Goal: Task Accomplishment & Management: Use online tool/utility

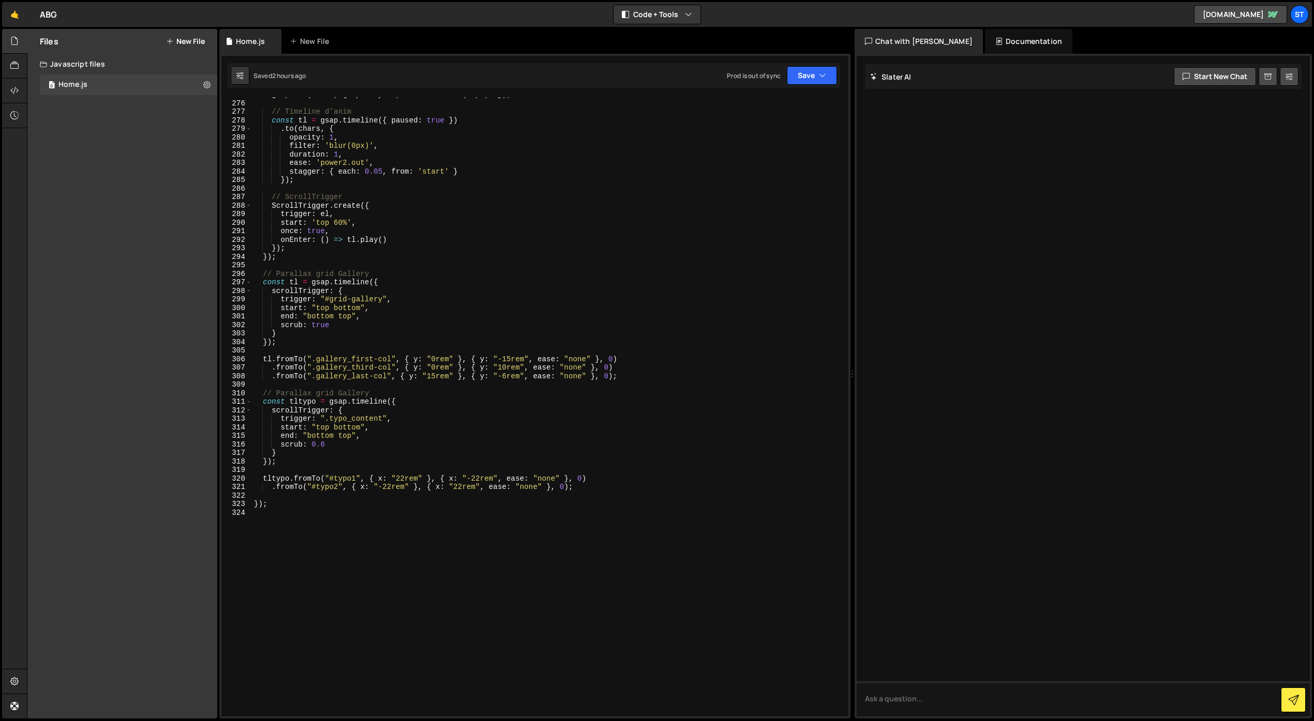
scroll to position [2345, 0]
click at [505, 361] on div "gsap . set ( chars , { opacity : 0 , filter : 'blur(20px)' }) ; // Timeline d’a…" at bounding box center [548, 409] width 592 height 637
click at [504, 378] on div "gsap . set ( chars , { opacity : 0 , filter : 'blur(20px)' }) ; // Timeline d’a…" at bounding box center [548, 409] width 592 height 637
click at [427, 378] on div "gsap . set ( chars , { opacity : 0 , filter : 'blur(20px)' }) ; // Timeline d’a…" at bounding box center [548, 409] width 592 height 637
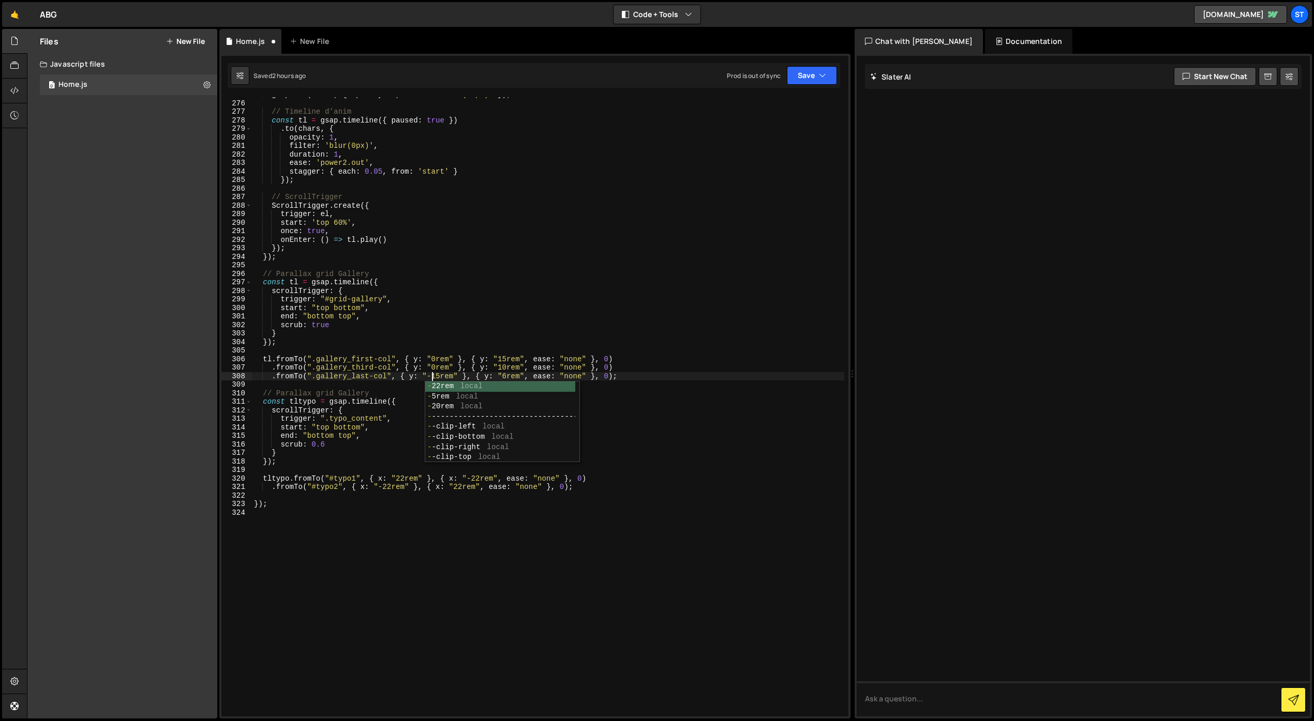
click at [499, 368] on div "gsap . set ( chars , { opacity : 0 , filter : 'blur(20px)' }) ; // Timeline d’a…" at bounding box center [548, 409] width 592 height 637
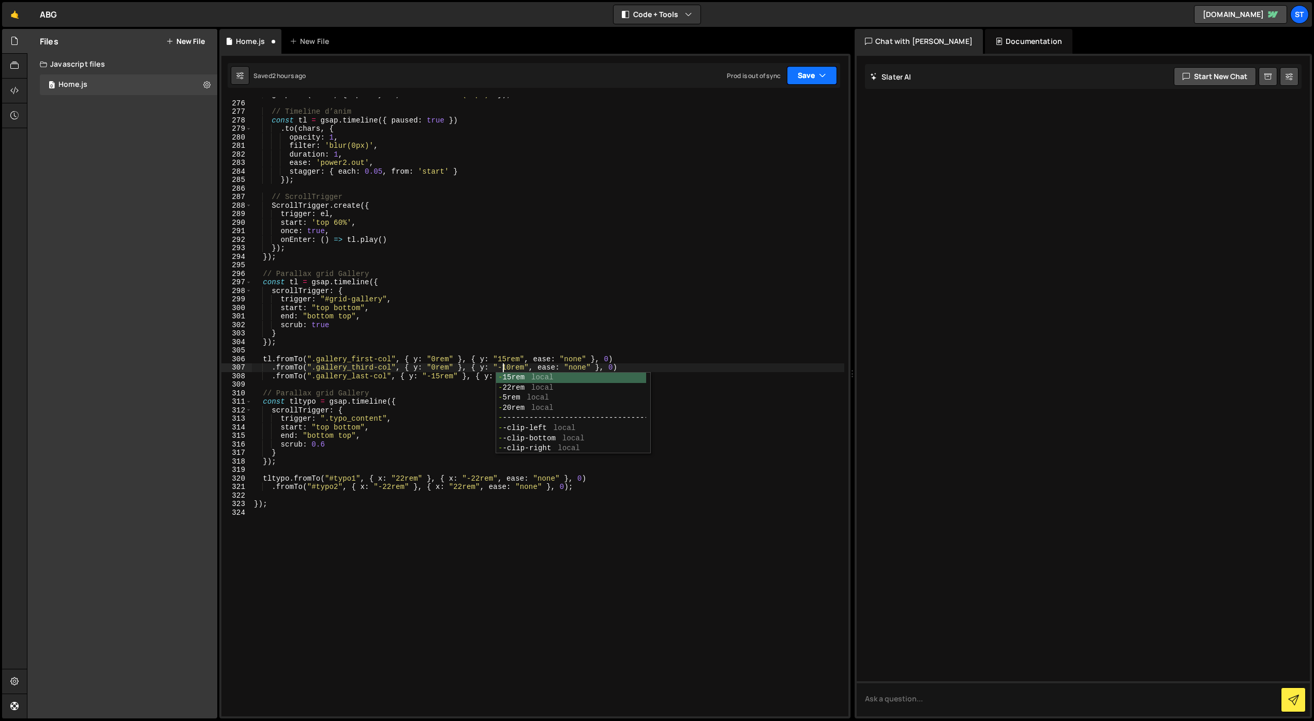
type textarea ".fromTo(".gallery_third-col", { y: "0rem" }, { y: "-10rem", ease: "none" }, 0)"
click at [810, 83] on button "Save" at bounding box center [812, 75] width 50 height 19
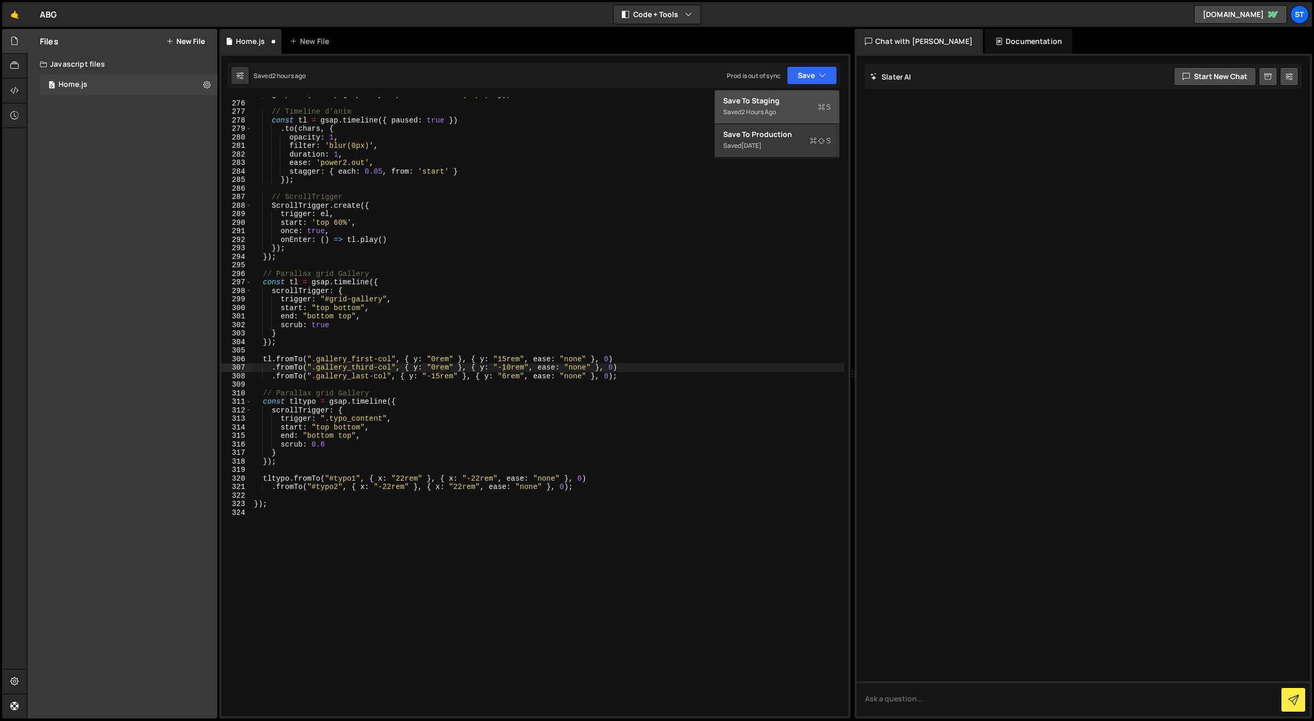
click at [785, 108] on div "Saved 2 hours ago" at bounding box center [777, 112] width 108 height 12
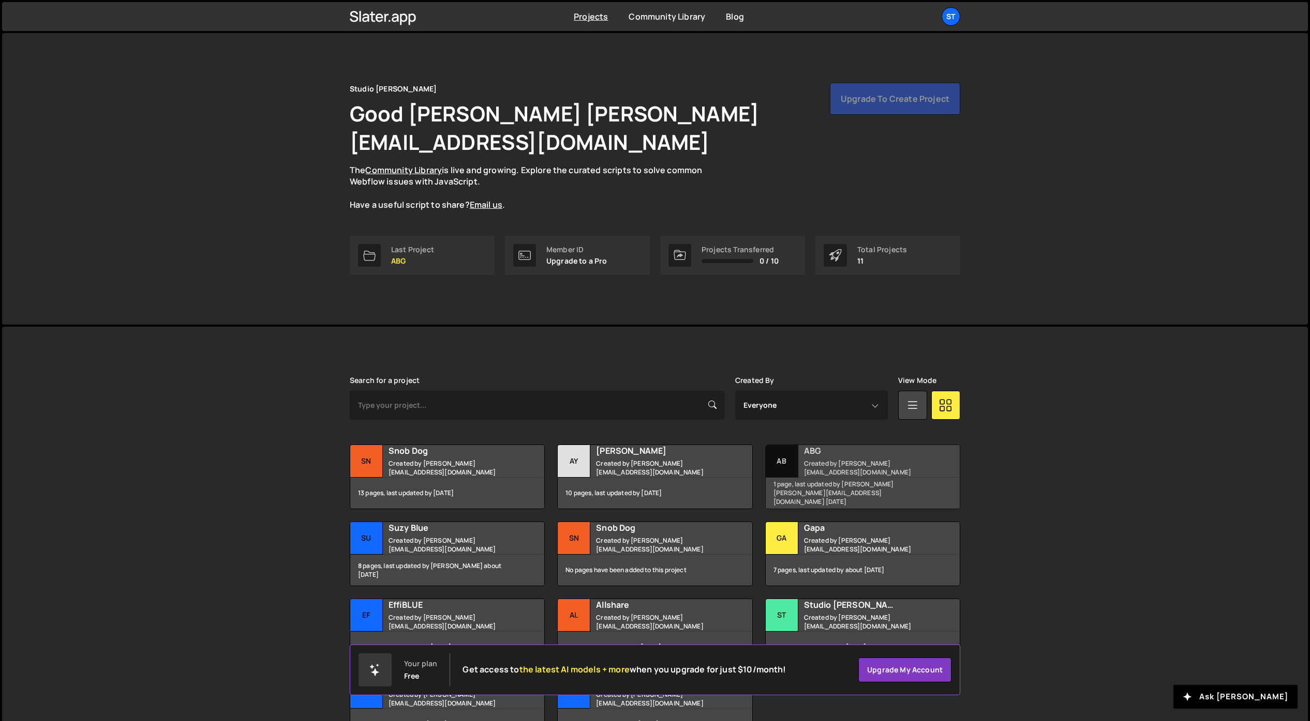
click at [824, 445] on h2 "ABG" at bounding box center [866, 450] width 125 height 11
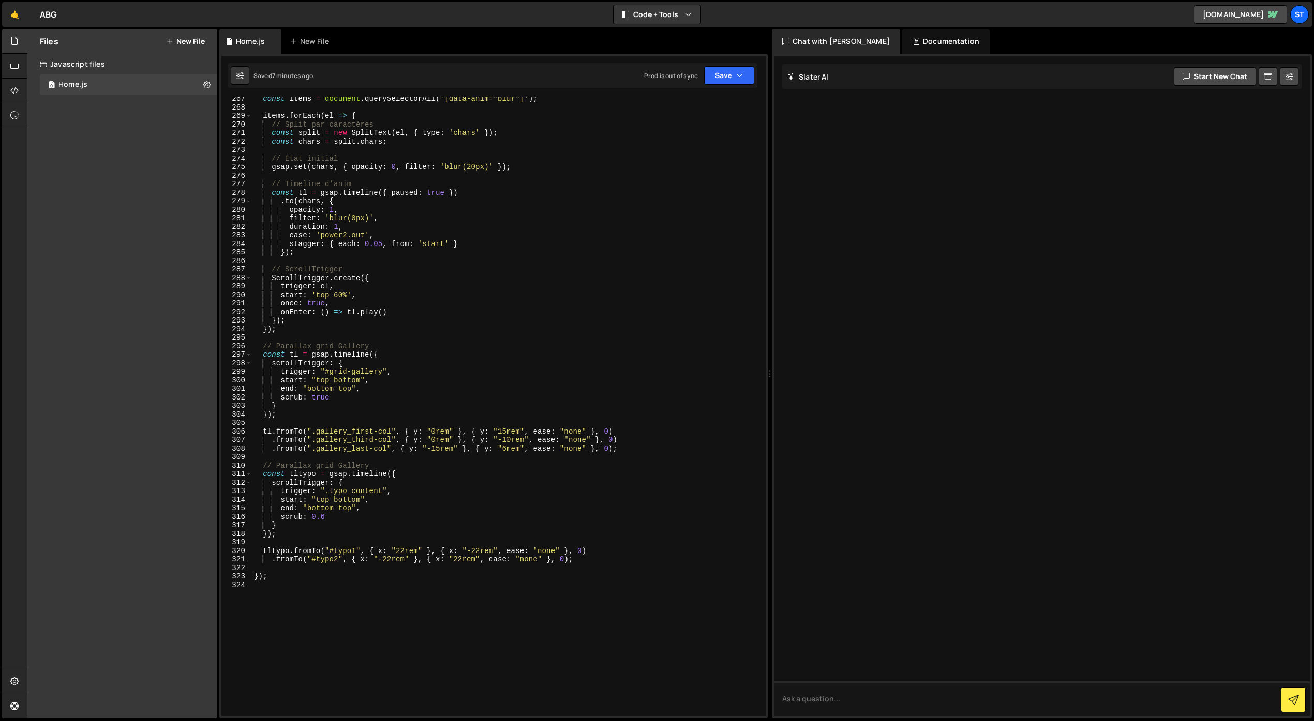
scroll to position [2273, 0]
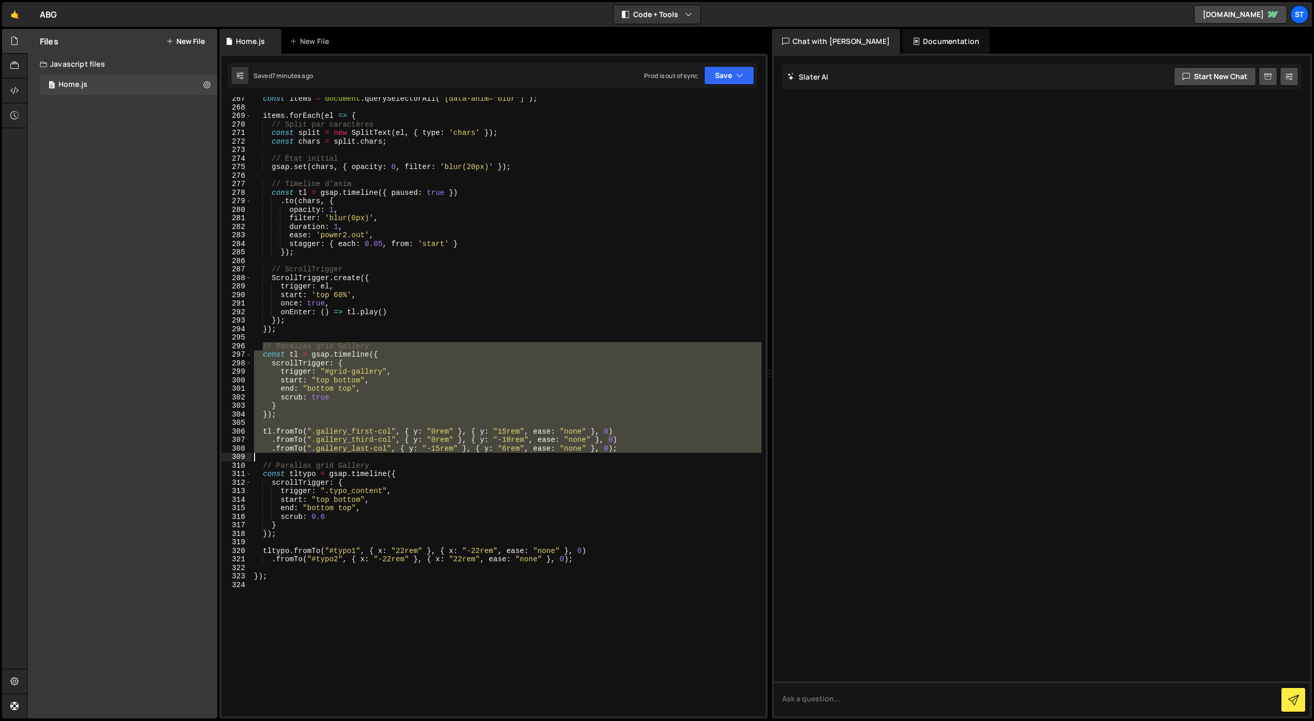
drag, startPoint x: 262, startPoint y: 348, endPoint x: 637, endPoint y: 454, distance: 390.0
click at [637, 454] on div "const items = document . querySelectorAll ( '[data-anim="blur"]' ) ; items . fo…" at bounding box center [506, 413] width 509 height 637
type textarea ".fromTo(".gallery_last-col", { y: "-15rem" }, { y: "6rem", ease: "none" }, 0);"
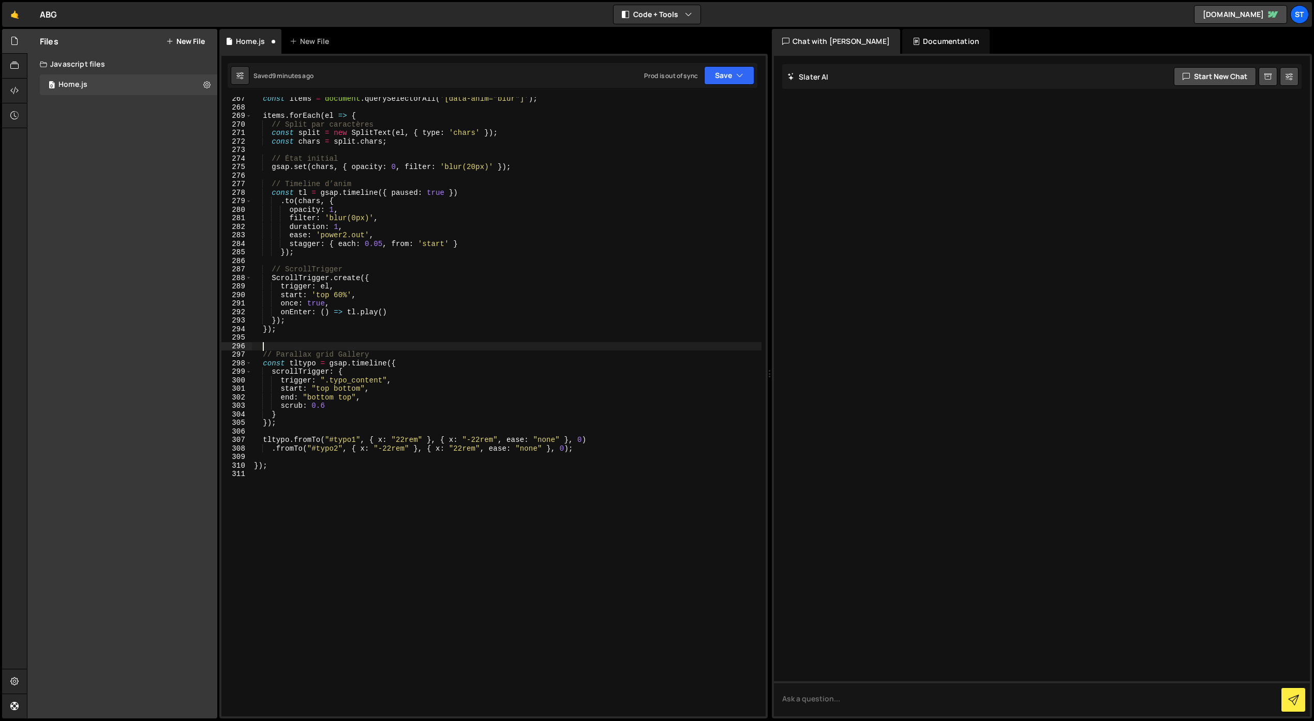
paste textarea "});"
type textarea "});"
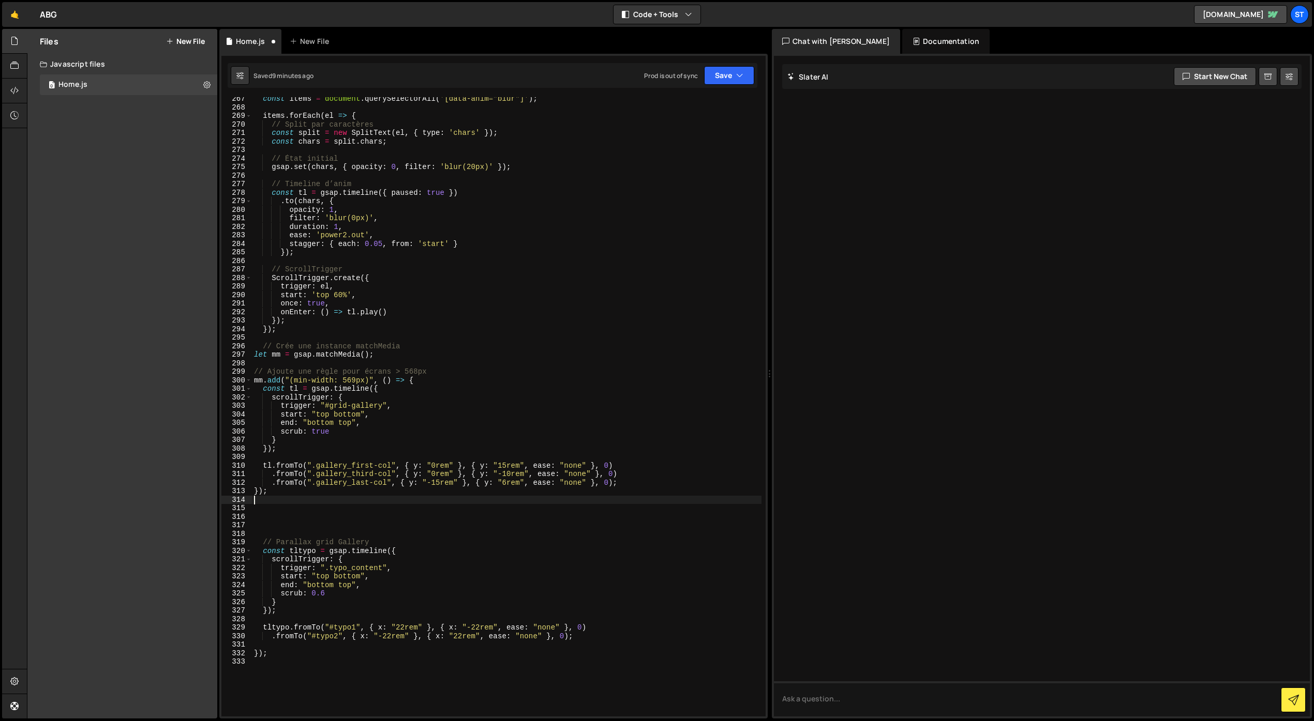
click at [331, 496] on div "const items = document . querySelectorAll ( '[data-anim="blur"]' ) ; items . fo…" at bounding box center [506, 413] width 509 height 637
paste textarea "});"
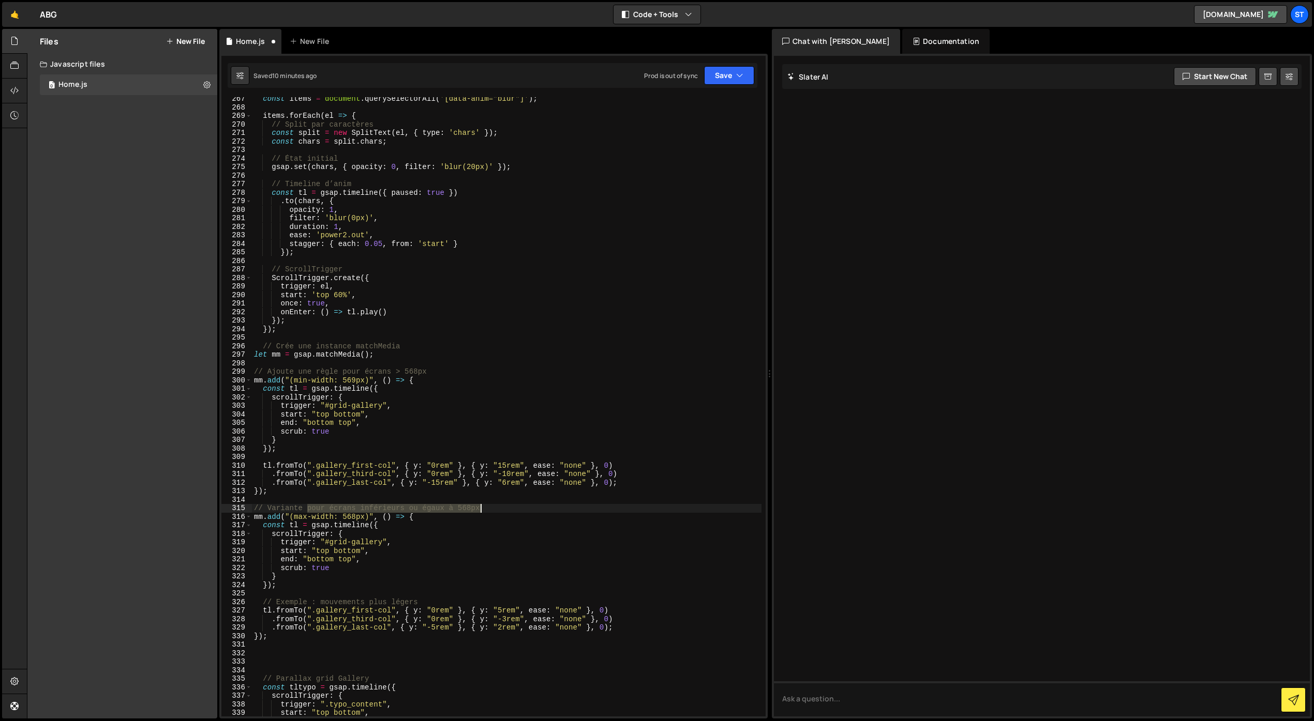
drag, startPoint x: 308, startPoint y: 508, endPoint x: 502, endPoint y: 509, distance: 193.9
click at [502, 509] on div "const items = document . querySelectorAll ( '[data-anim="blur"]' ) ; items . fo…" at bounding box center [506, 413] width 509 height 637
drag, startPoint x: 288, startPoint y: 372, endPoint x: 446, endPoint y: 371, distance: 158.3
click at [445, 371] on div "const items = document . querySelectorAll ( '[data-anim="blur"]' ) ; items . fo…" at bounding box center [506, 413] width 509 height 637
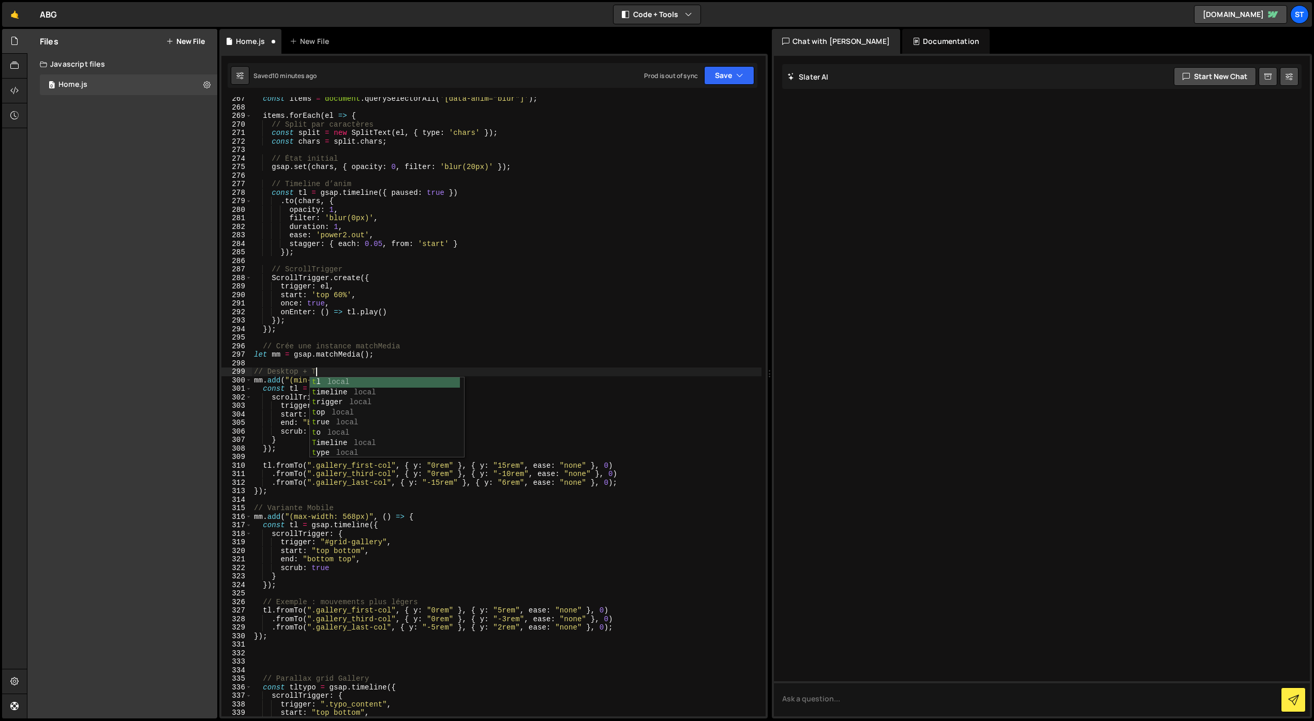
scroll to position [0, 4]
click at [418, 436] on div "const items = document . querySelectorAll ( '[data-anim="blur"]' ) ; items . fo…" at bounding box center [506, 413] width 509 height 637
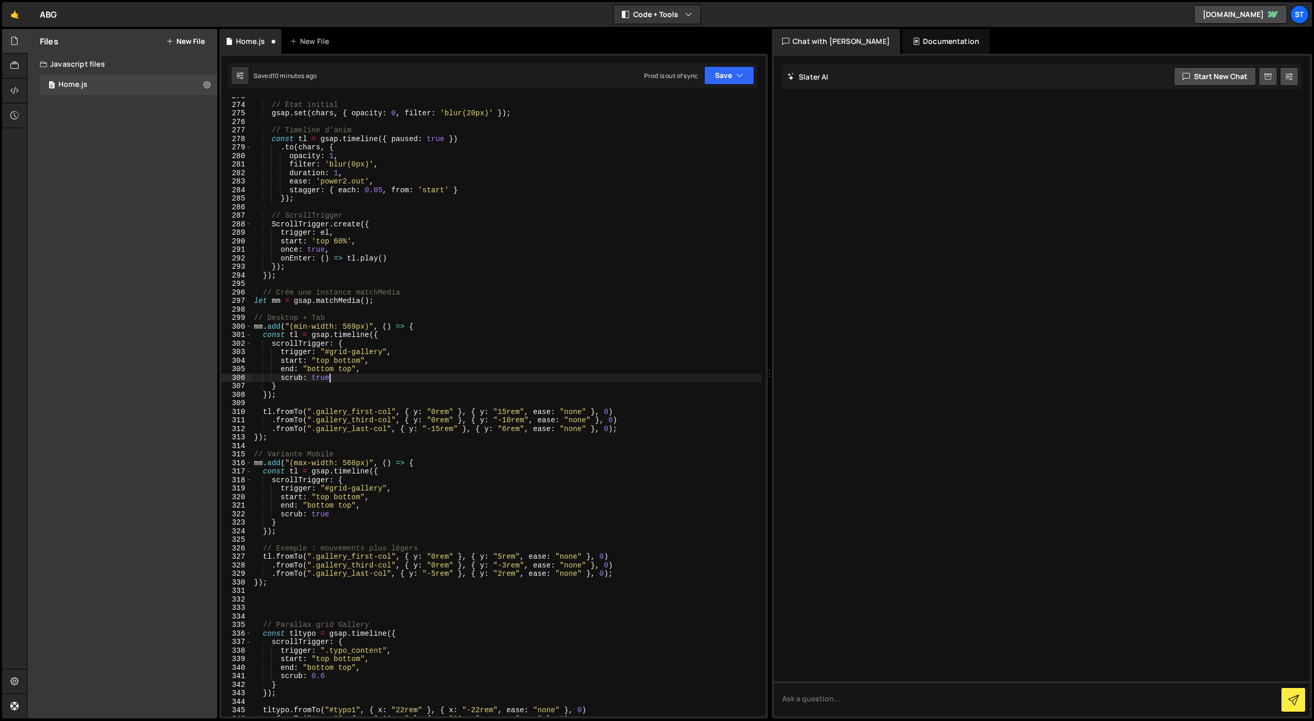
scroll to position [2329, 0]
click at [502, 555] on div "// État initial gsap . set ( chars , { opacity : 0 , filter : 'blur(20px)' }) ;…" at bounding box center [506, 407] width 509 height 637
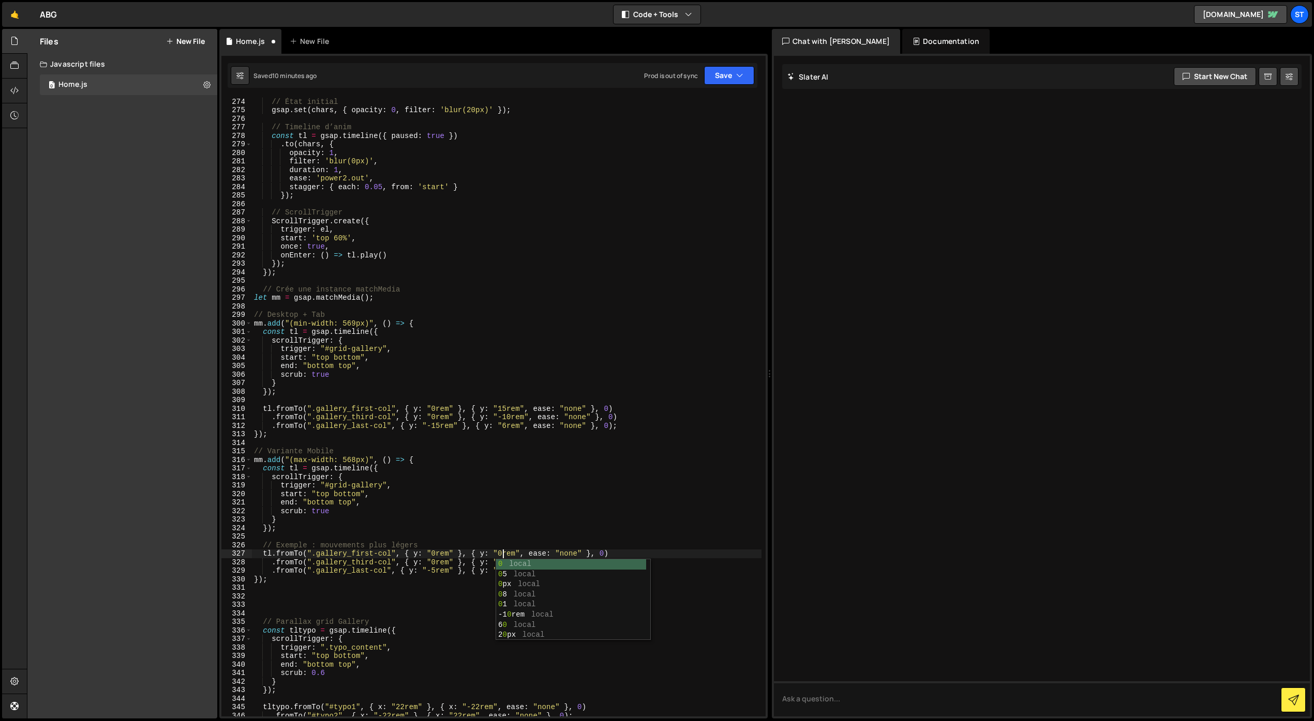
click at [465, 553] on div "// État initial gsap . set ( chars , { opacity : 0 , filter : 'blur(20px)' }) ;…" at bounding box center [506, 407] width 509 height 637
click at [262, 554] on div "// État initial gsap . set ( chars , { opacity : 0 , filter : 'blur(20px)' }) ;…" at bounding box center [506, 407] width 509 height 637
click at [434, 462] on div "// État initial gsap . set ( chars , { opacity : 0 , filter : 'blur(20px)' }) ;…" at bounding box center [506, 407] width 509 height 637
click at [505, 562] on div "// État initial gsap . set ( chars , { opacity : 0 , filter : 'blur(20px)' }) ;…" at bounding box center [506, 407] width 509 height 637
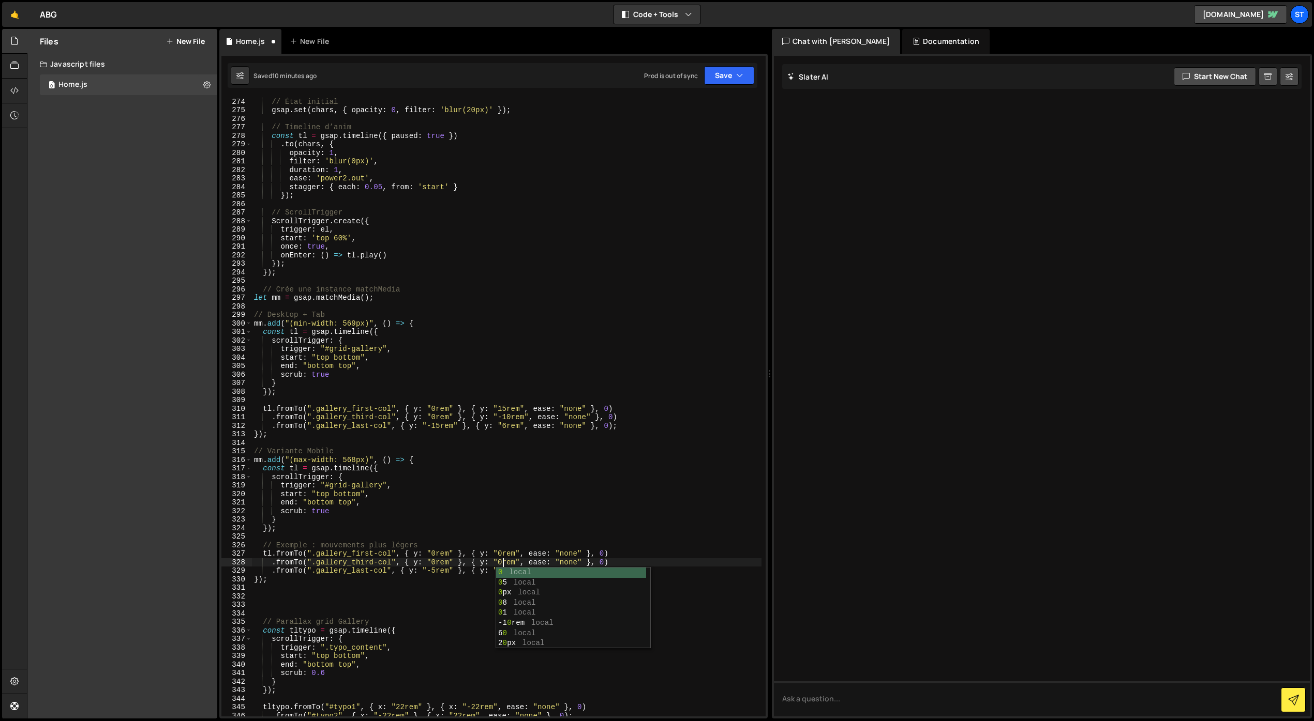
scroll to position [0, 17]
click at [425, 564] on div "// État initial gsap . set ( chars , { opacity : 0 , filter : 'blur(20px)' }) ;…" at bounding box center [506, 407] width 509 height 637
click at [435, 570] on div "// État initial gsap . set ( chars , { opacity : 0 , filter : 'blur(20px)' }) ;…" at bounding box center [506, 407] width 509 height 637
click at [498, 570] on div "// État initial gsap . set ( chars , { opacity : 0 , filter : 'blur(20px)' }) ;…" at bounding box center [506, 407] width 509 height 637
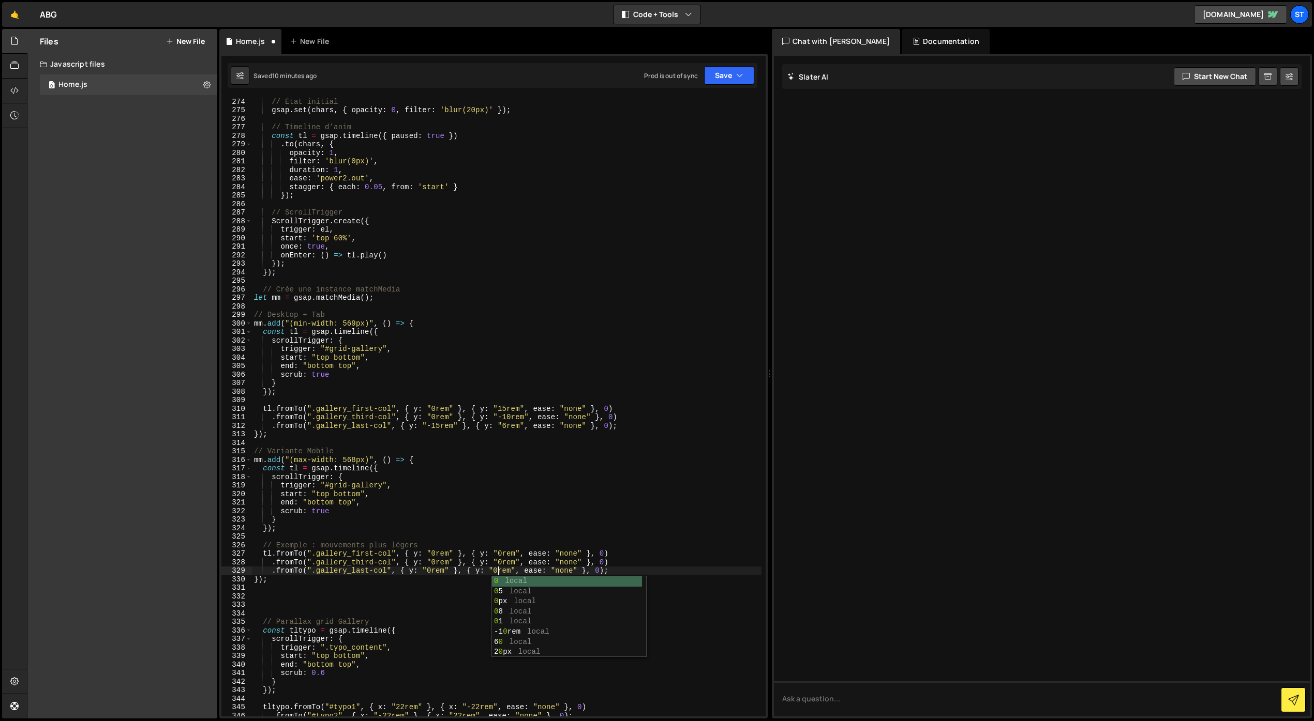
scroll to position [0, 17]
click at [727, 72] on button "Save" at bounding box center [729, 75] width 50 height 19
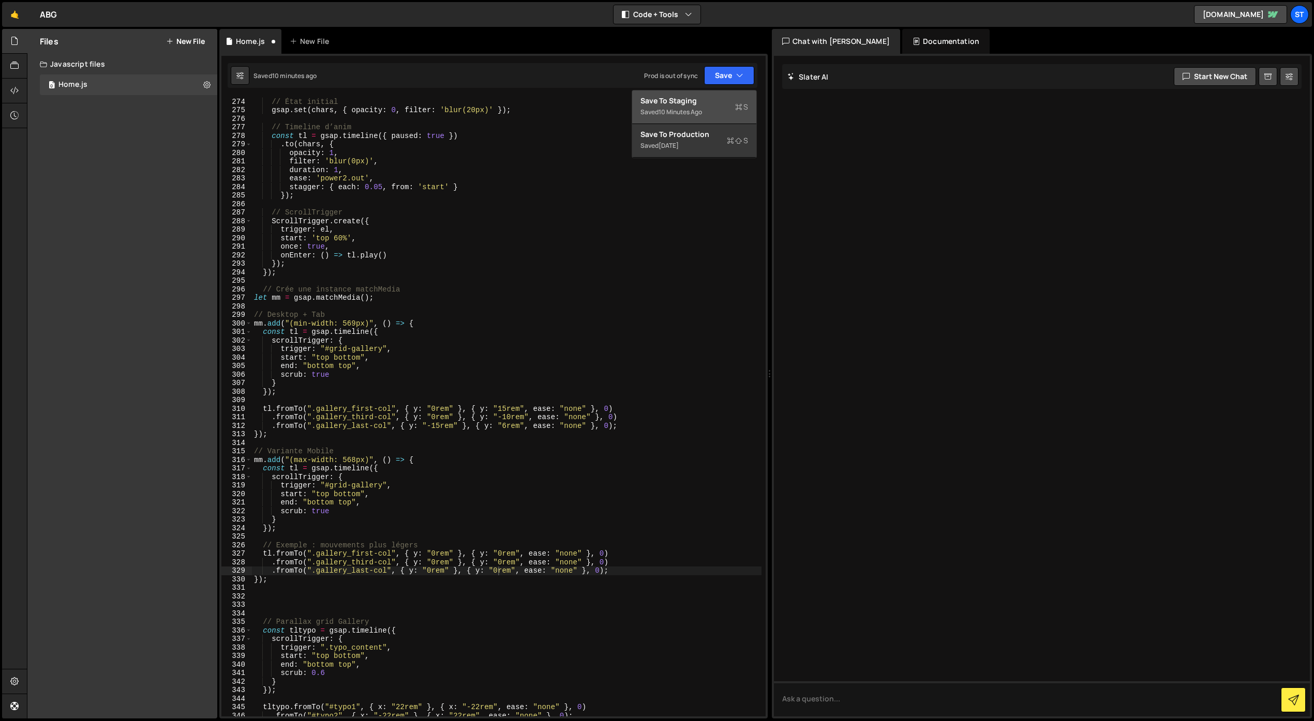
click at [708, 103] on div "Save to Staging S" at bounding box center [694, 101] width 108 height 10
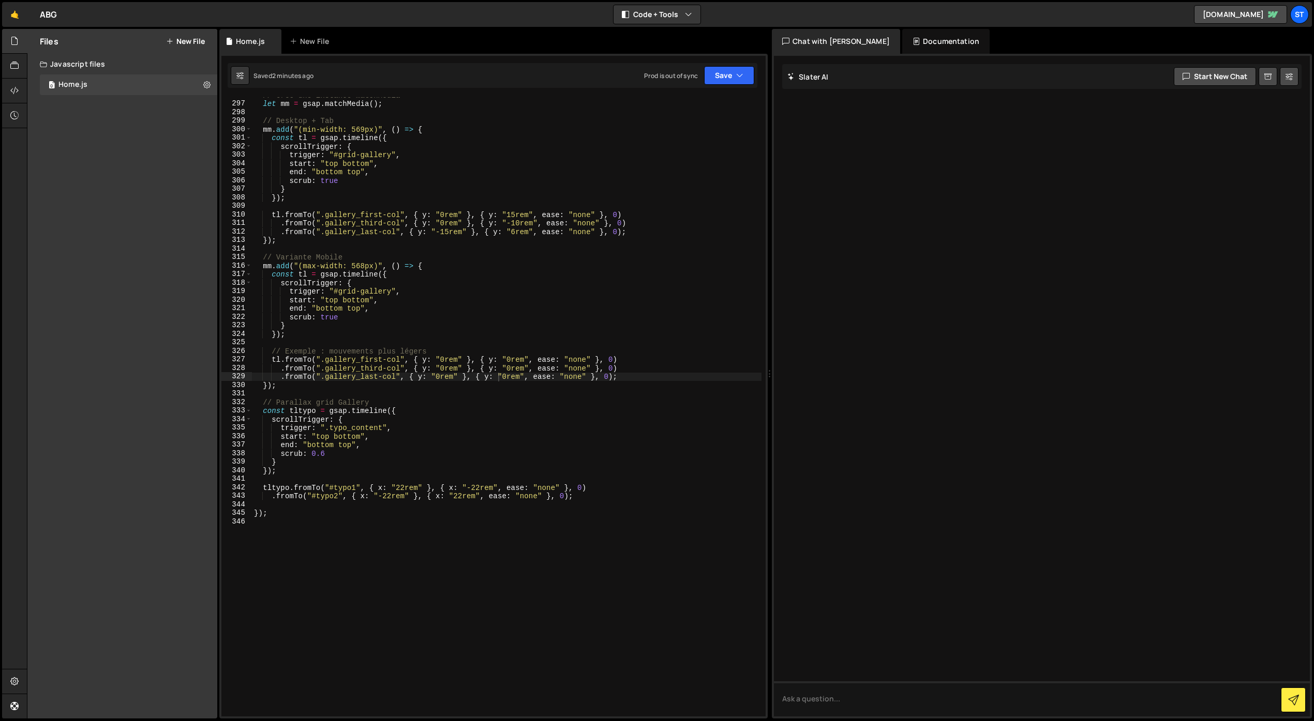
scroll to position [2524, 0]
click at [507, 367] on div "// Crée une instance matchMedia let mm = gsap . matchMedia ( ) ; // Desktop + T…" at bounding box center [506, 409] width 509 height 637
click at [729, 72] on button "Save" at bounding box center [729, 75] width 50 height 19
click at [716, 103] on div "Save to Staging S" at bounding box center [694, 101] width 108 height 10
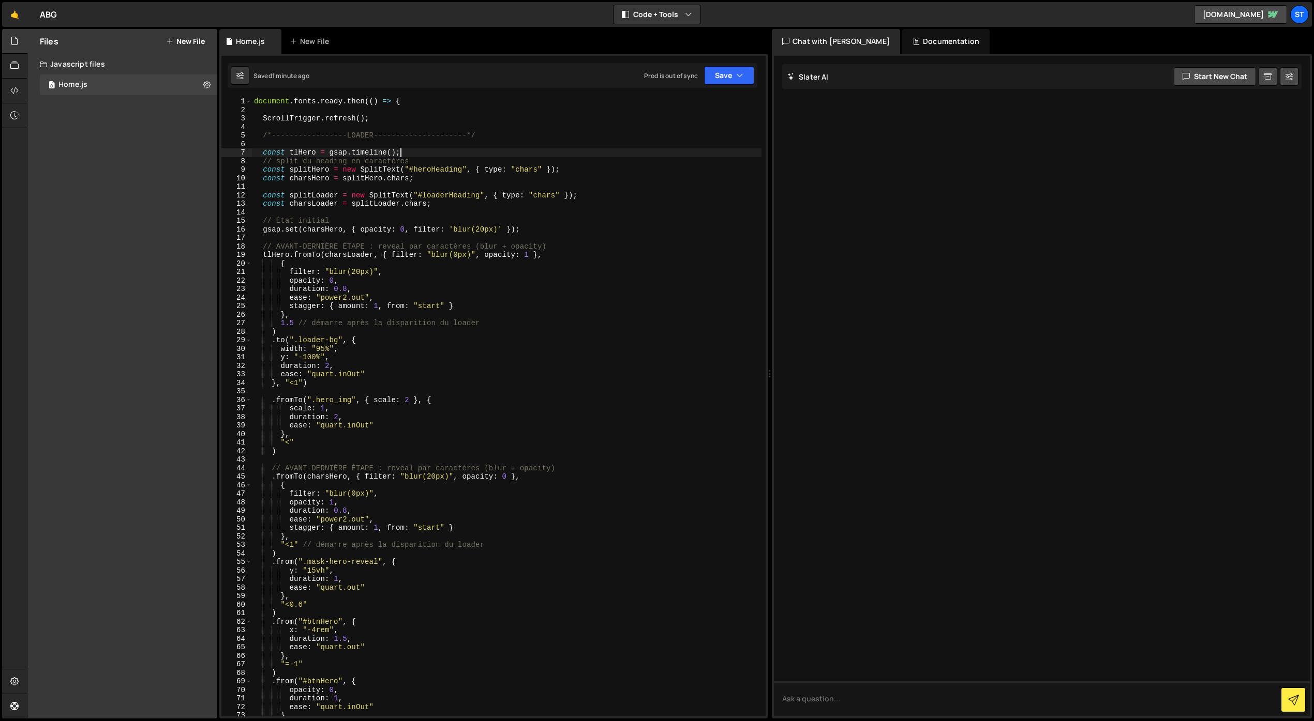
scroll to position [0, 10]
drag, startPoint x: 401, startPoint y: 153, endPoint x: 263, endPoint y: 152, distance: 138.1
click at [263, 152] on div "document . fonts . ready . then (( ) => { ScrollTrigger . refresh ( ) ; /*-----…" at bounding box center [506, 415] width 509 height 637
click at [390, 152] on div "document . fonts . ready . then (( ) => { ScrollTrigger . refresh ( ) ; /*-----…" at bounding box center [506, 407] width 509 height 620
type textarea "const tlHero = gsap.timeline({);"
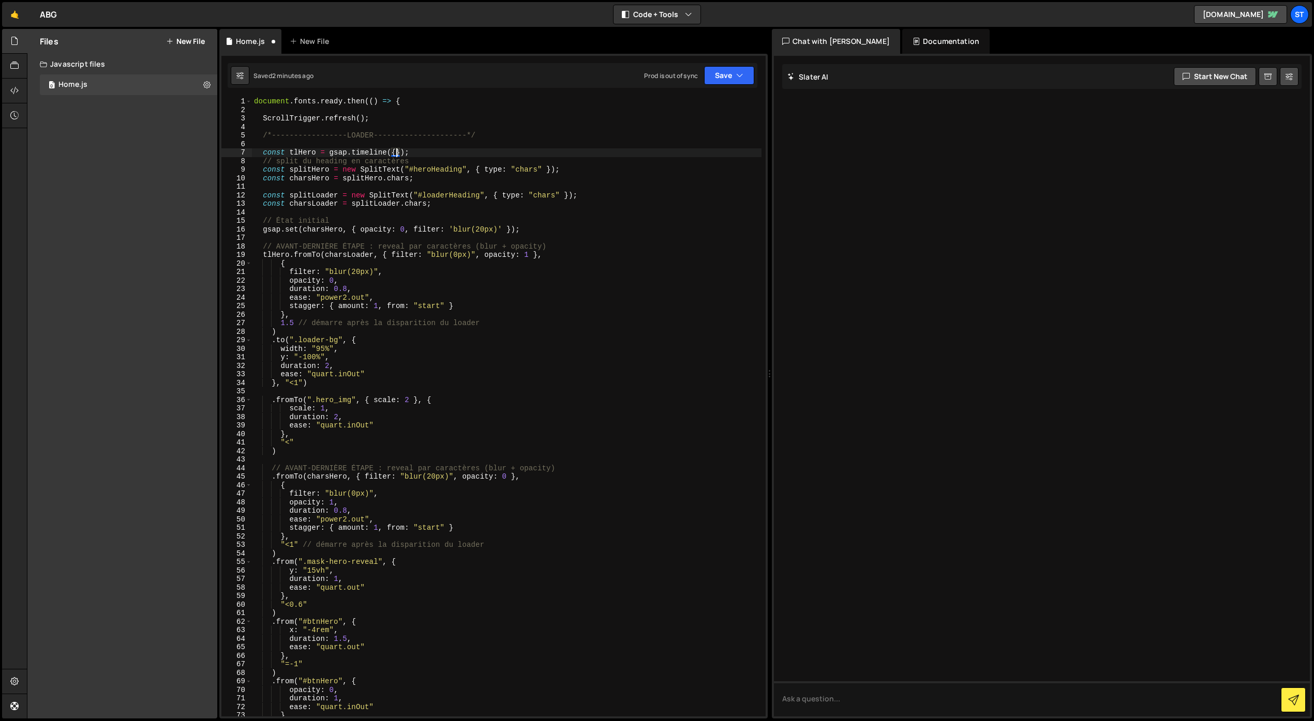
scroll to position [0, 1]
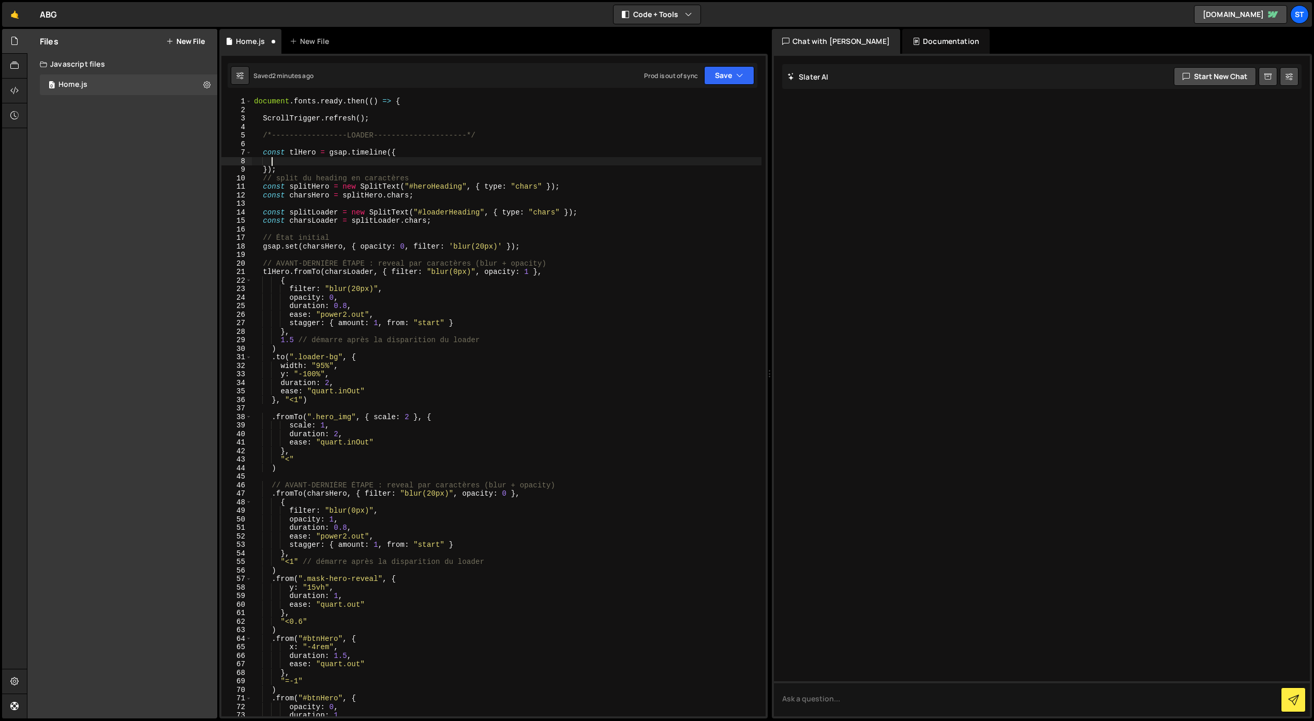
paste textarea "}"
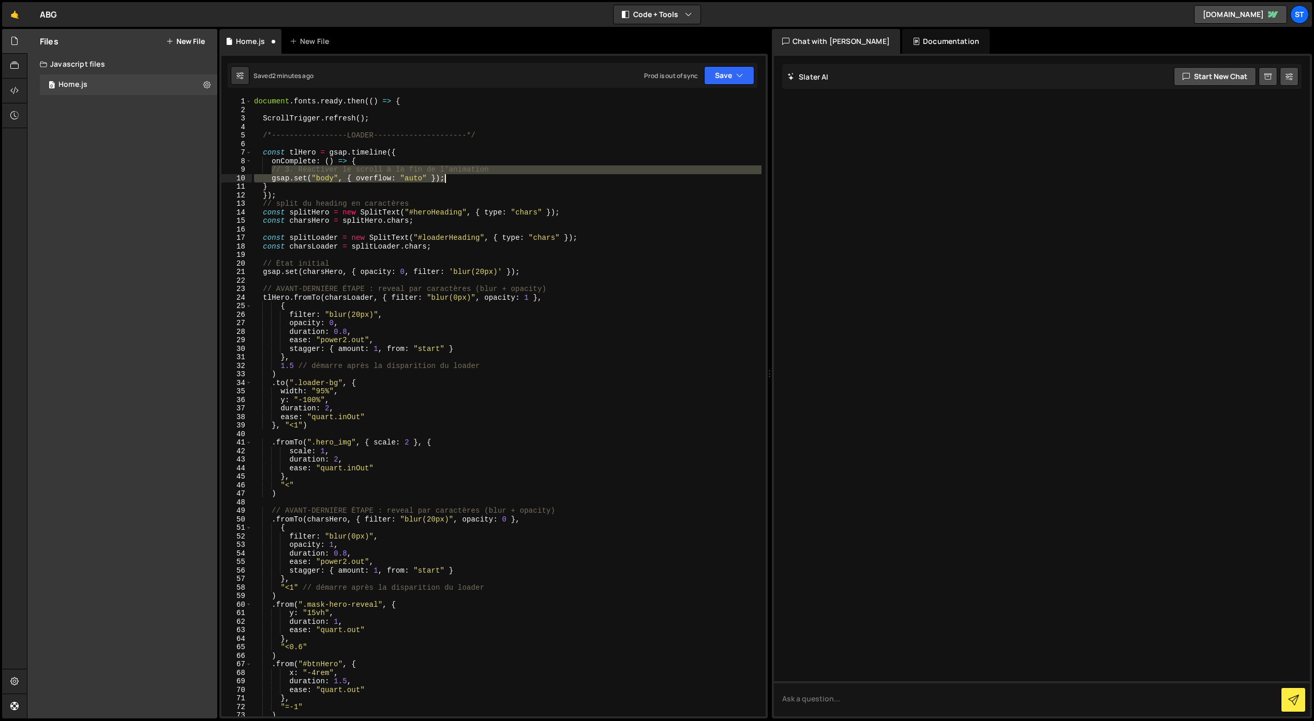
drag, startPoint x: 273, startPoint y: 169, endPoint x: 454, endPoint y: 177, distance: 181.2
click at [454, 177] on div "document . fonts . ready . then (( ) => { ScrollTrigger . refresh ( ) ; /*-----…" at bounding box center [506, 415] width 509 height 637
click at [384, 165] on div "document . fonts . ready . then (( ) => { ScrollTrigger . refresh ( ) ; /*-----…" at bounding box center [506, 415] width 509 height 637
click at [308, 172] on div "document . fonts . ready . then (( ) => { ScrollTrigger . refresh ( ) ; /*-----…" at bounding box center [506, 415] width 509 height 637
click at [379, 118] on div "document . fonts . ready . then (( ) => { ScrollTrigger . refresh ( ) ; /*-----…" at bounding box center [506, 415] width 509 height 637
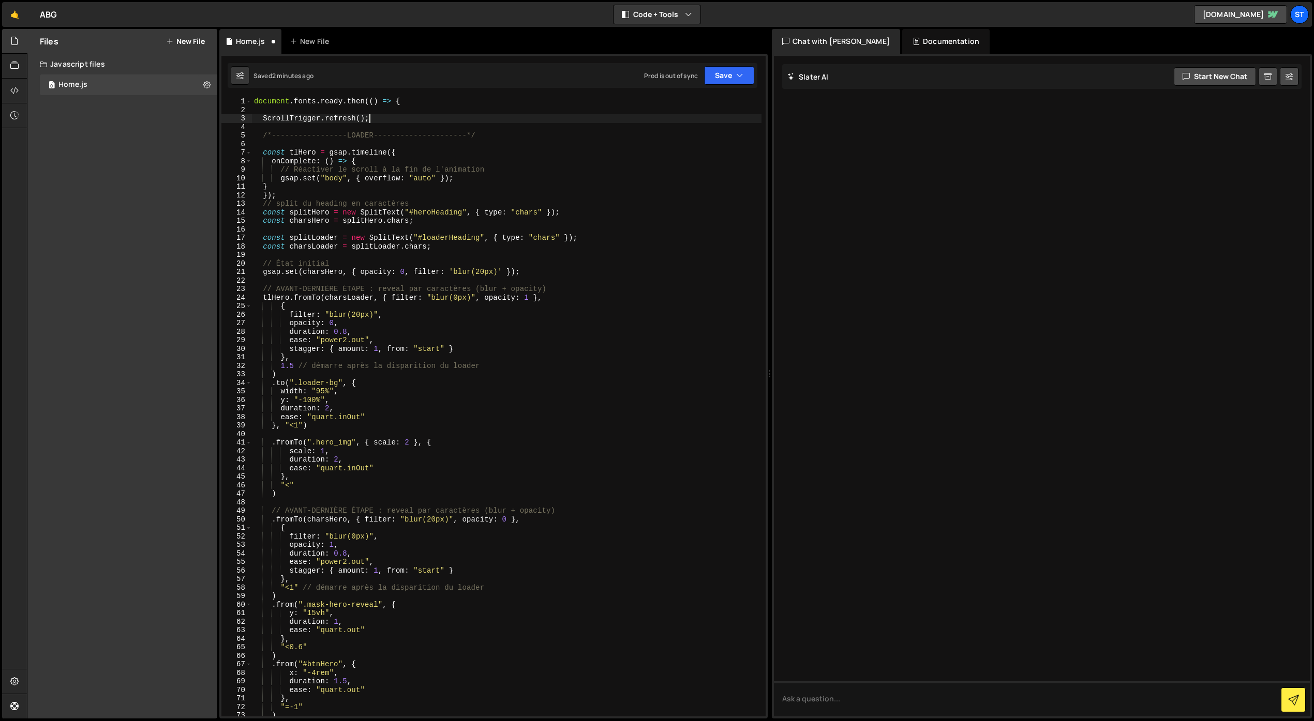
click at [404, 100] on div "document . fonts . ready . then (( ) => { ScrollTrigger . refresh ( ) ; /*-----…" at bounding box center [506, 415] width 509 height 637
type textarea "document.fonts.ready.then(() => {"
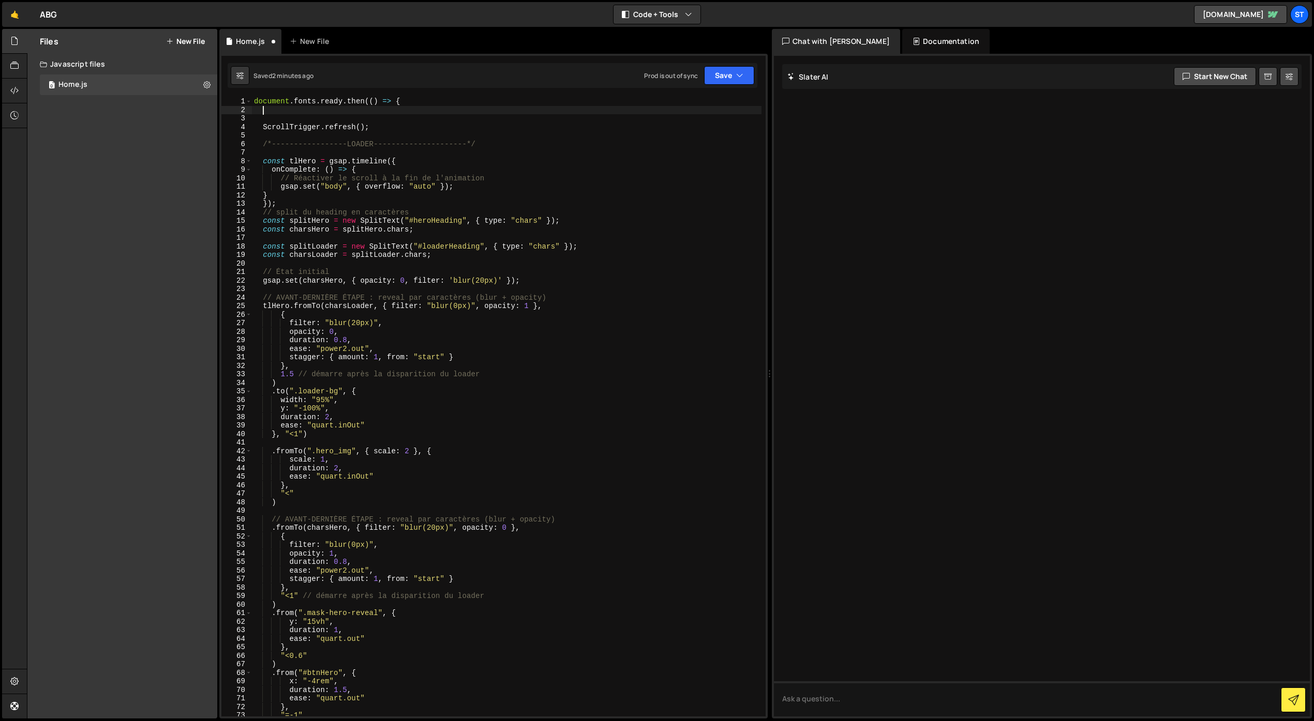
paste textarea "gsap.set("body", { overflow: "hidden" });"
click at [719, 78] on button "Save" at bounding box center [729, 75] width 50 height 19
click at [700, 99] on div "Save to Staging S" at bounding box center [694, 101] width 108 height 10
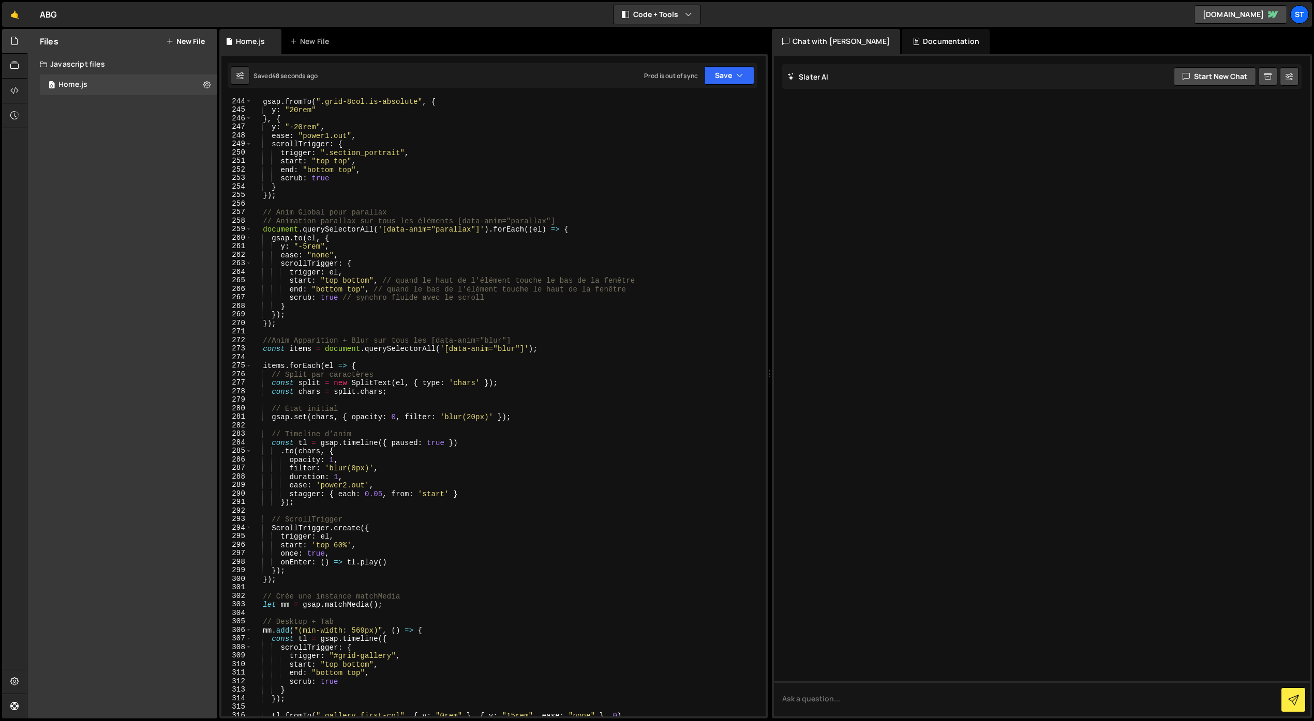
scroll to position [2074, 0]
click at [339, 547] on div "gsap . fromTo ( ".grid-8col.is-absolute" , { y : "20rem" } , { y : "-20rem" , e…" at bounding box center [506, 415] width 509 height 637
click at [718, 73] on button "Save" at bounding box center [729, 75] width 50 height 19
click at [708, 106] on div "Save to Staging S" at bounding box center [694, 101] width 108 height 10
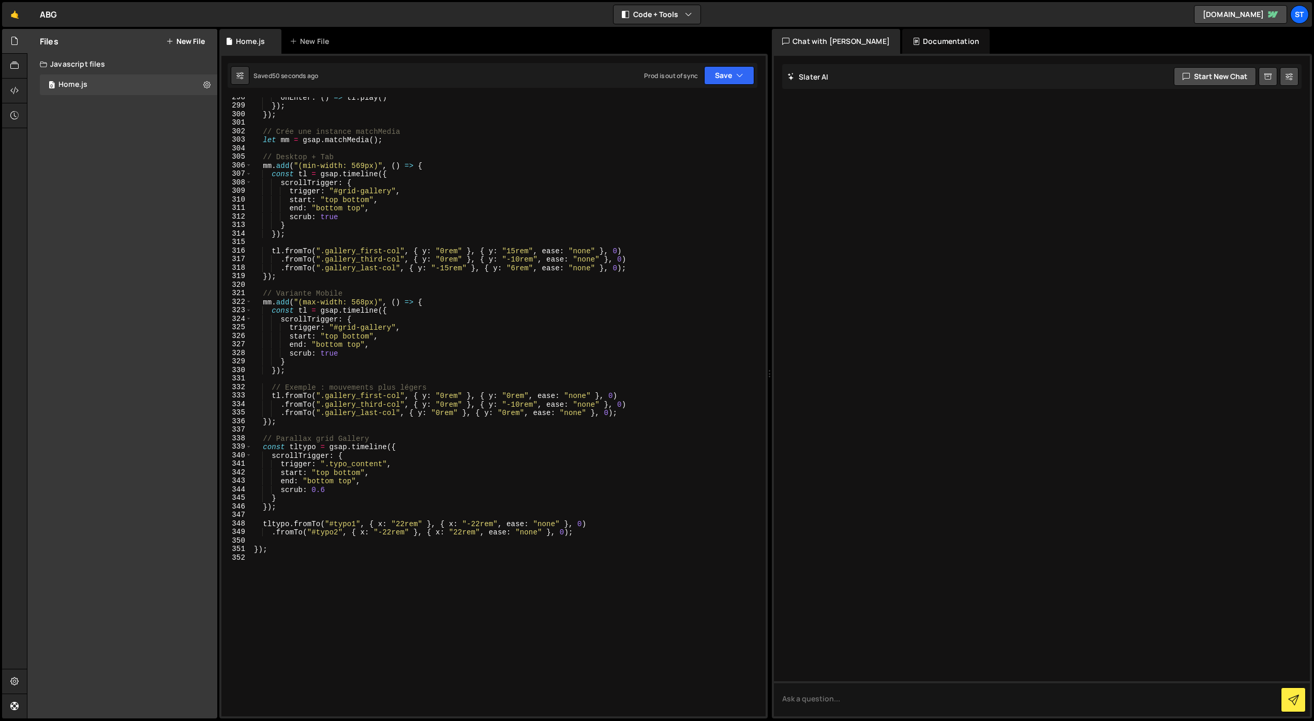
scroll to position [2550, 0]
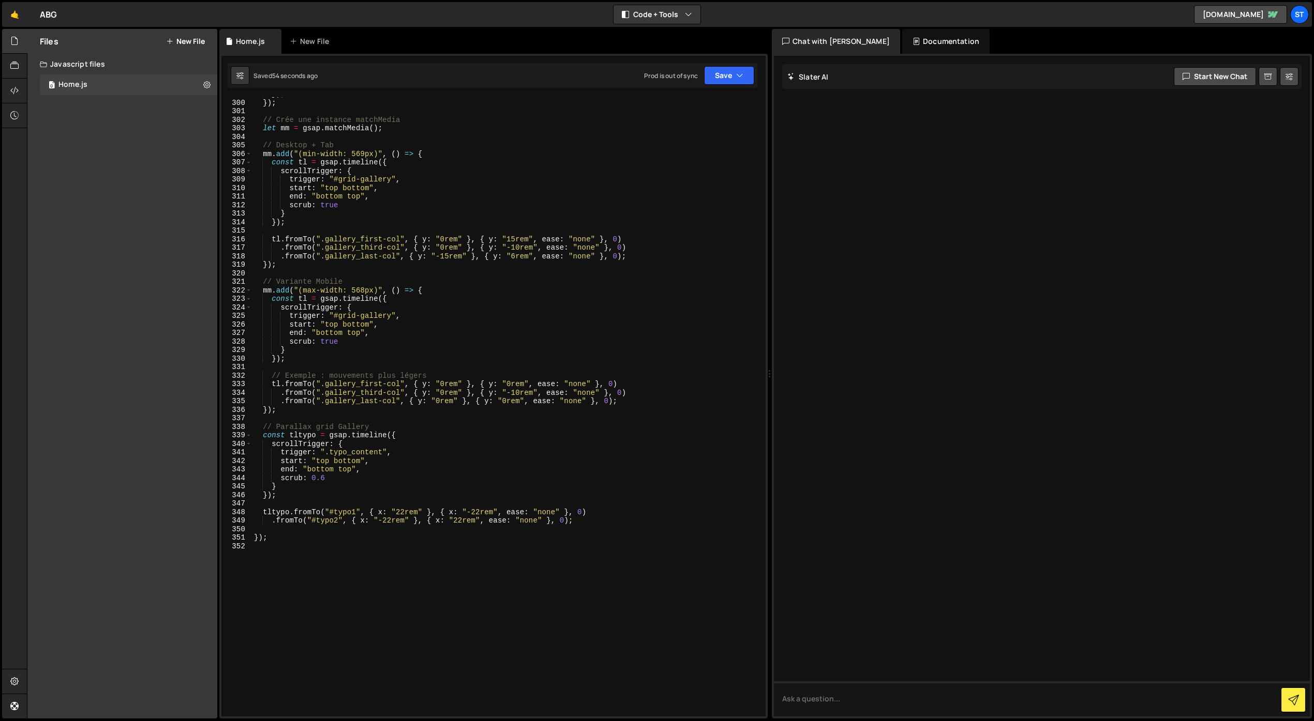
click at [503, 404] on div "}) ; }) ; // Crée une instance matchMedia let mm = gsap . matchMedia ( ) ; // D…" at bounding box center [506, 408] width 509 height 637
click at [728, 76] on button "Save" at bounding box center [729, 75] width 50 height 19
click at [703, 100] on div "Save to Staging S" at bounding box center [694, 101] width 108 height 10
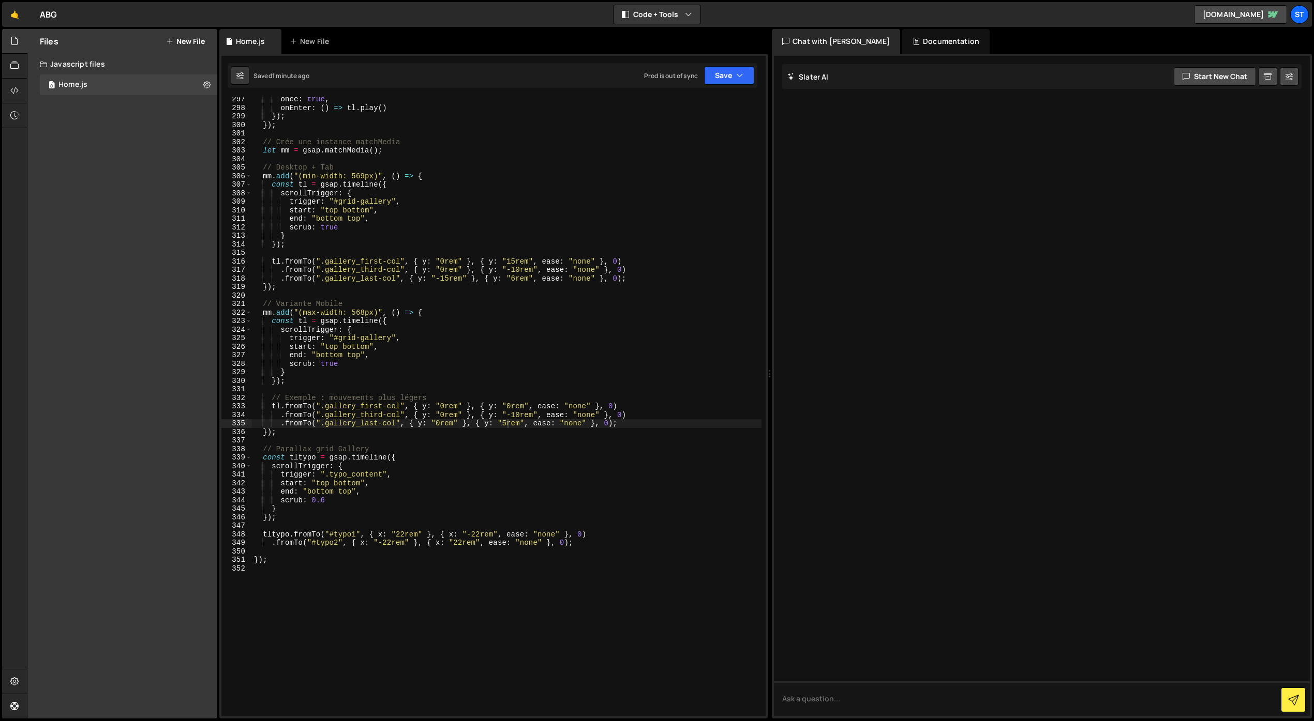
scroll to position [2519, 0]
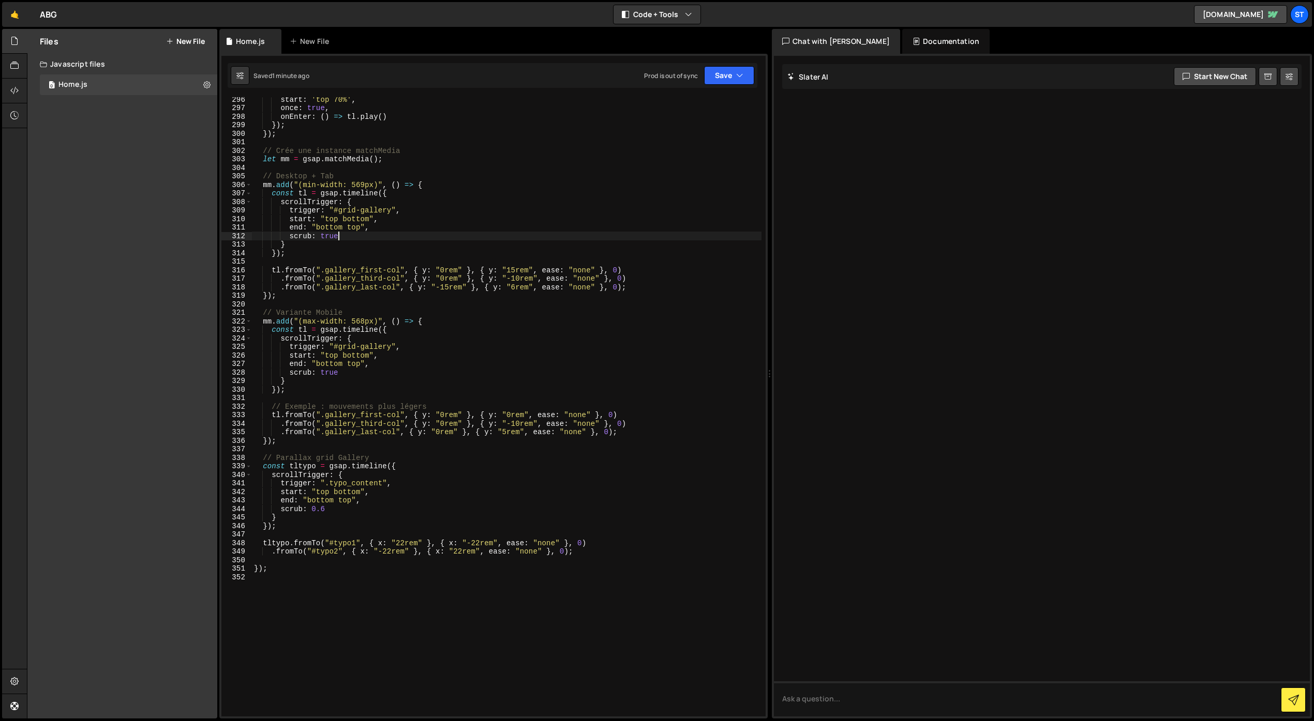
click at [338, 237] on div "start : 'top 70%' , once : true , onEnter : ( ) => tl . play ( ) }) ; }) ; // C…" at bounding box center [506, 413] width 509 height 637
type textarea "scrub: true,"
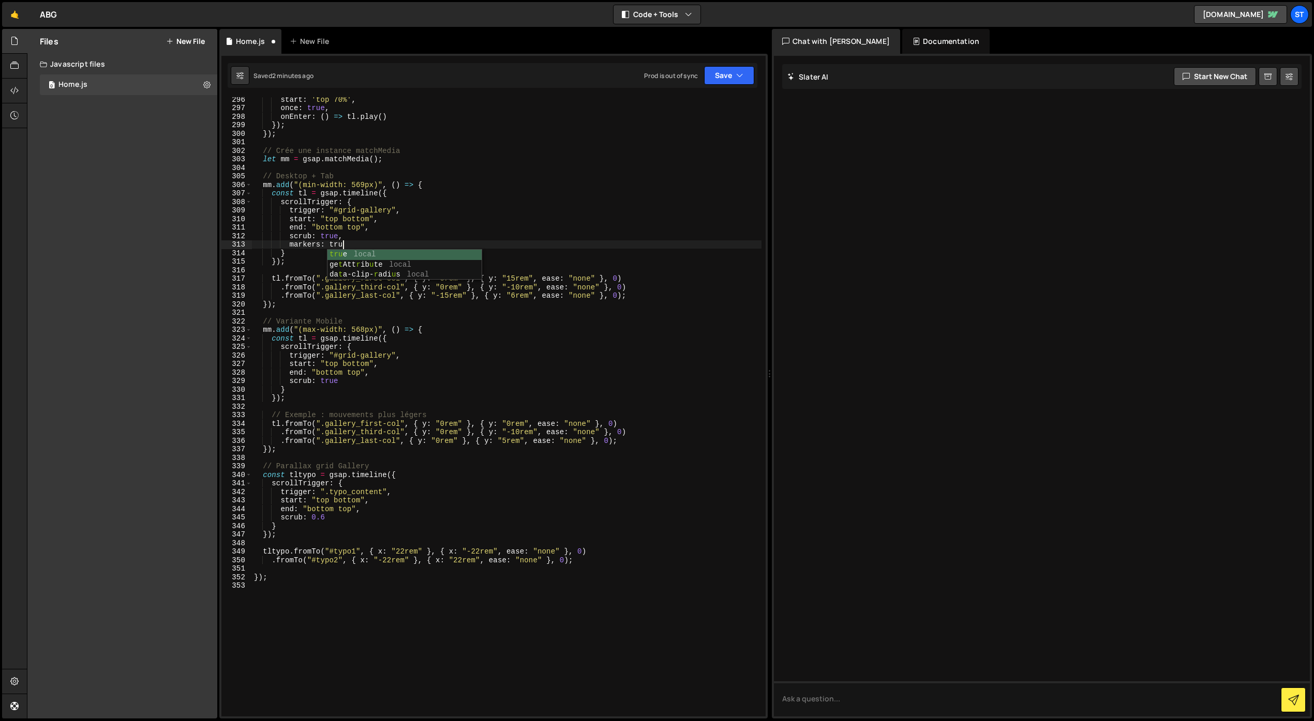
scroll to position [0, 6]
drag, startPoint x: 339, startPoint y: 236, endPoint x: 322, endPoint y: 237, distance: 17.1
click at [321, 236] on div "start : 'top 70%' , once : true , onEnter : ( ) => tl . play ( ) }) ; }) ; // C…" at bounding box center [506, 413] width 509 height 637
click at [348, 441] on div "start : 'top 70%' , once : true , onEnter : ( ) => tl . play ( ) }) ; }) ; // C…" at bounding box center [506, 413] width 509 height 637
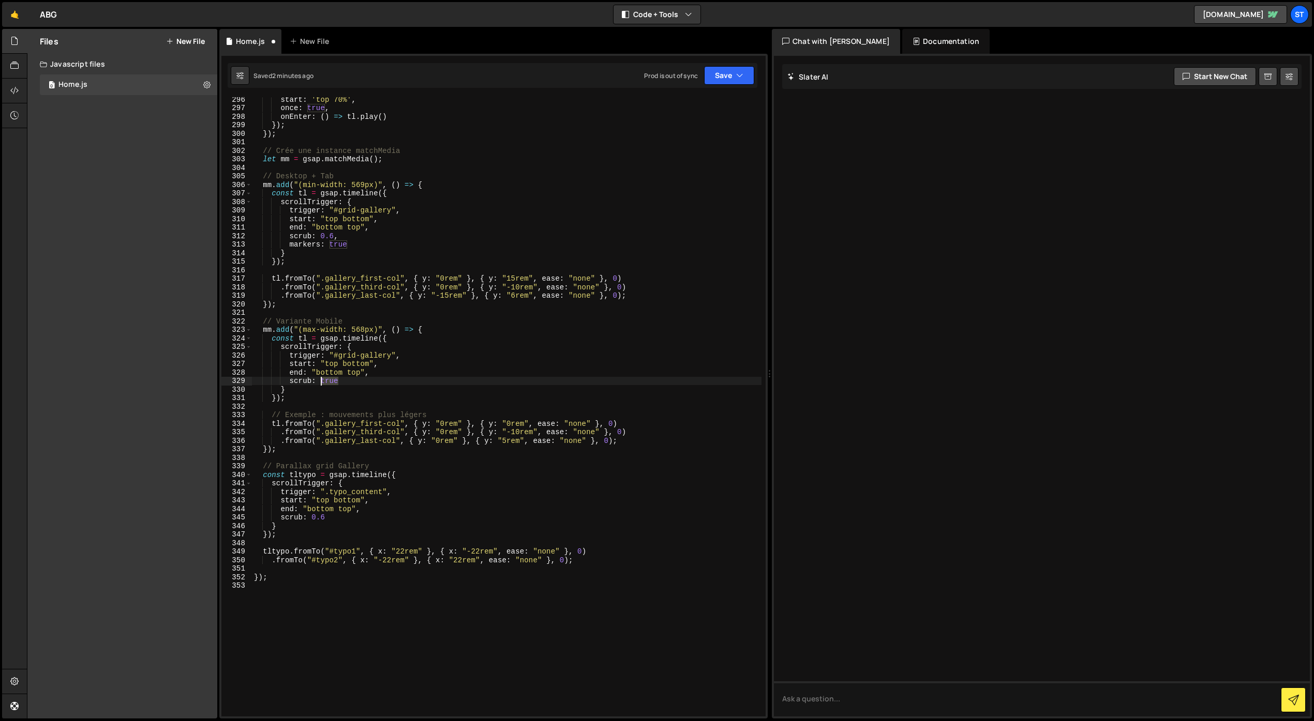
drag, startPoint x: 341, startPoint y: 382, endPoint x: 323, endPoint y: 384, distance: 18.3
click at [323, 384] on div "start : 'top 70%' , once : true , onEnter : ( ) => tl . play ( ) }) ; }) ; // C…" at bounding box center [506, 413] width 509 height 637
type textarea "scrub: 0.6"
click at [728, 80] on button "Save" at bounding box center [729, 75] width 50 height 19
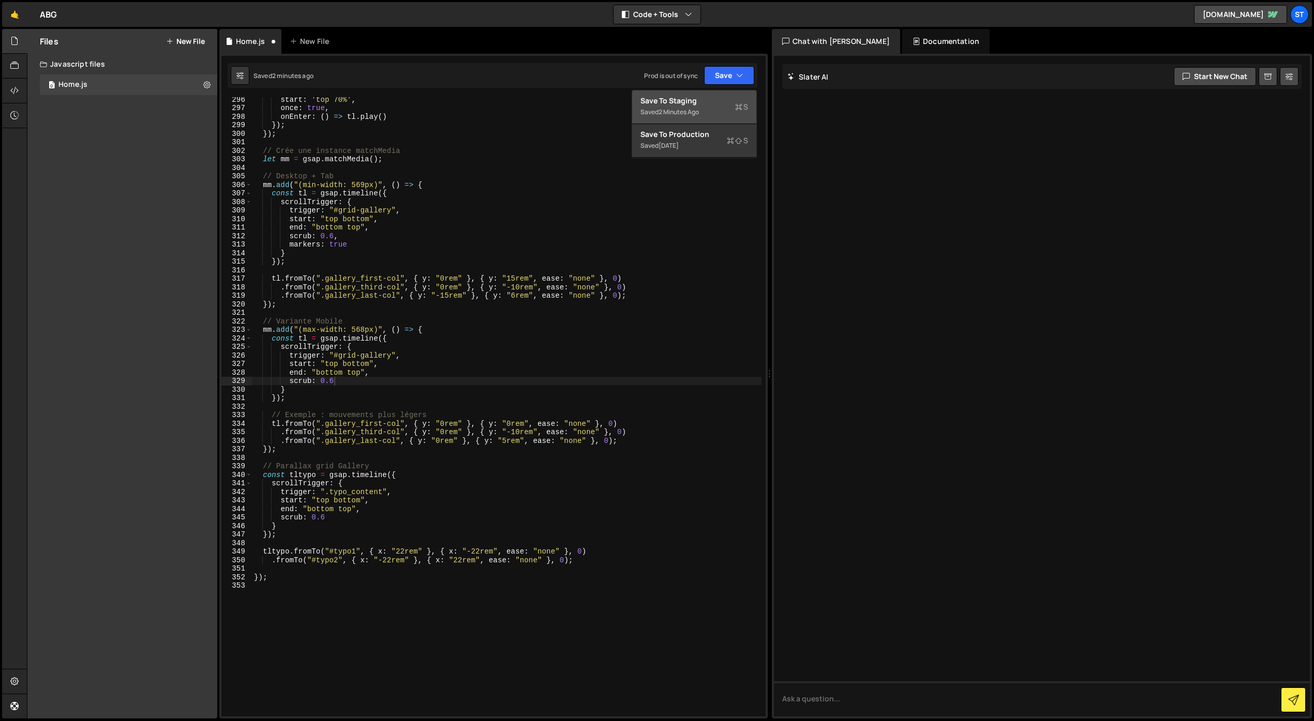
click at [711, 106] on div "Saved 2 minutes ago" at bounding box center [694, 112] width 108 height 12
